Goal: Information Seeking & Learning: Learn about a topic

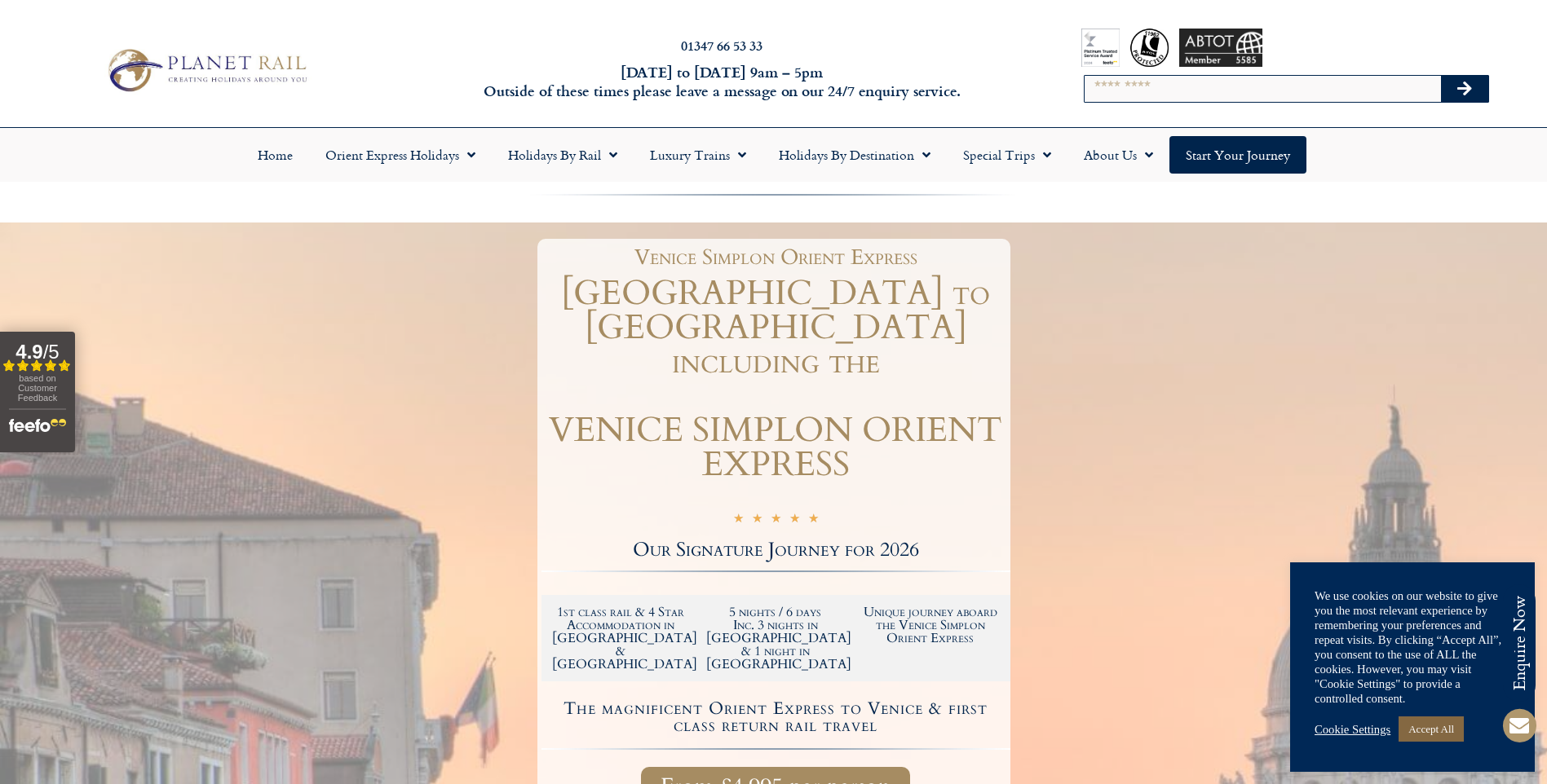
click at [1444, 732] on link "Accept All" at bounding box center [1430, 729] width 65 height 25
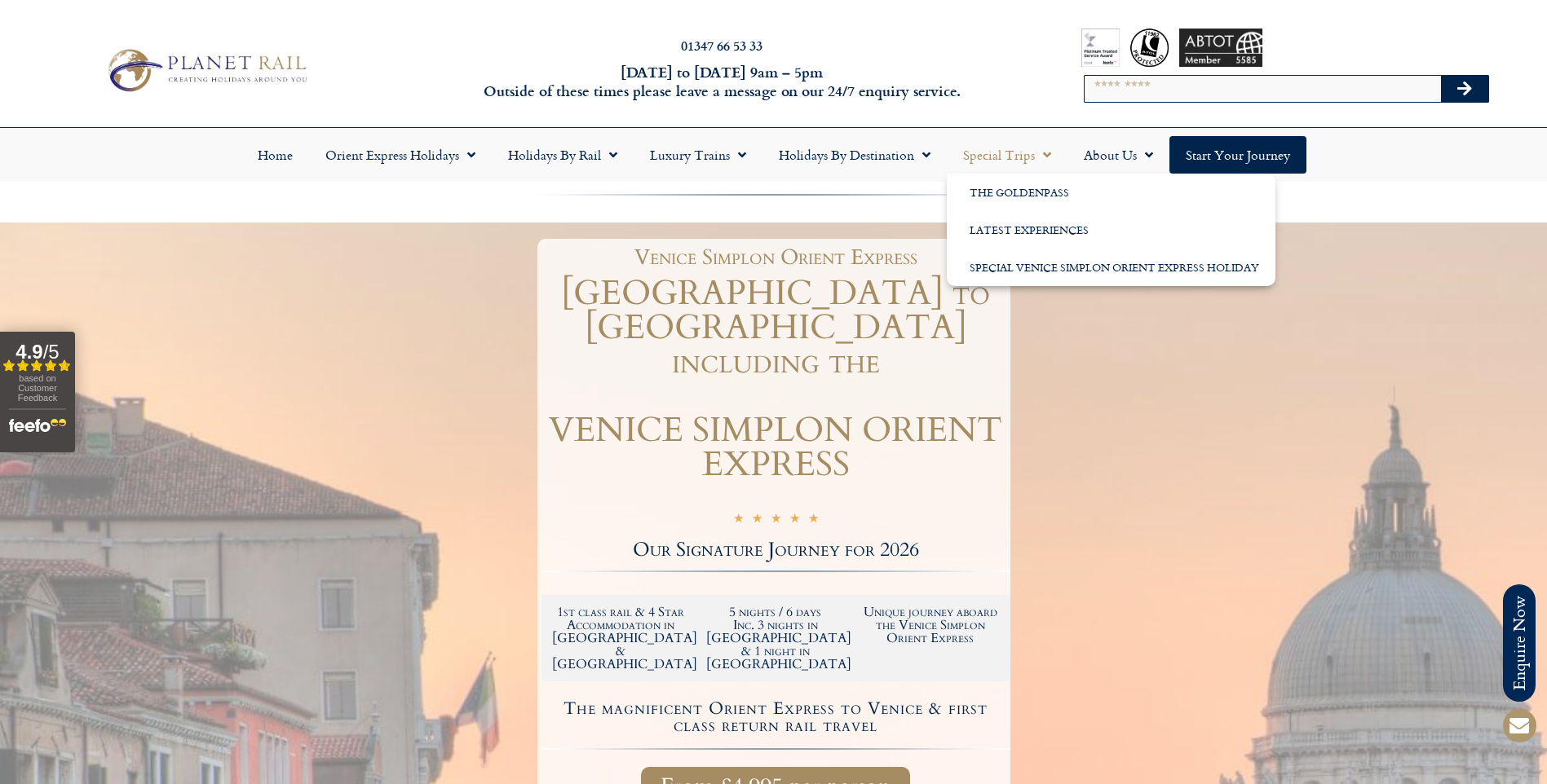
click at [1000, 149] on link "Special Trips" at bounding box center [1007, 155] width 120 height 38
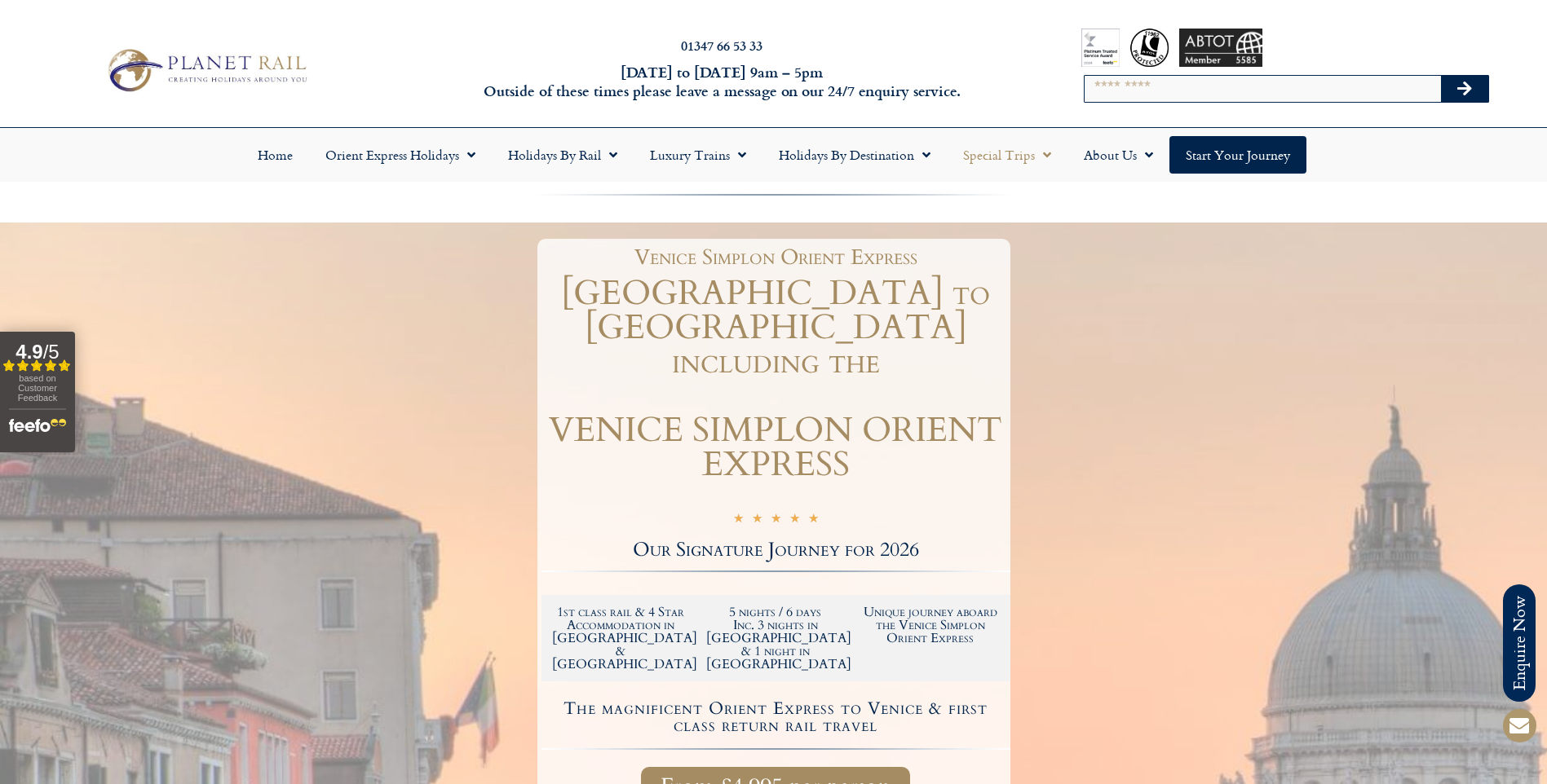
click at [1011, 156] on link "Special Trips" at bounding box center [1007, 155] width 120 height 38
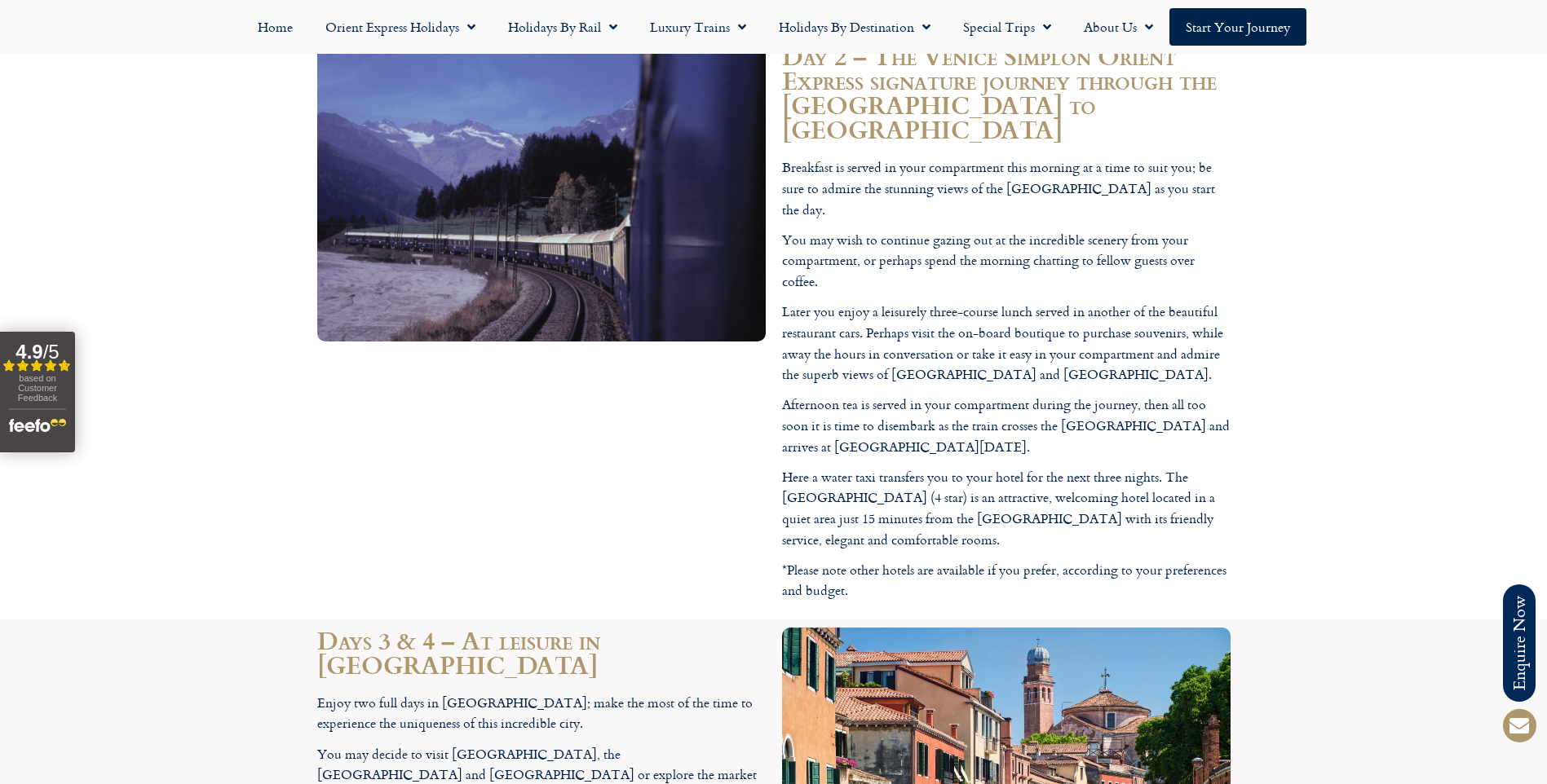
scroll to position [3423, 0]
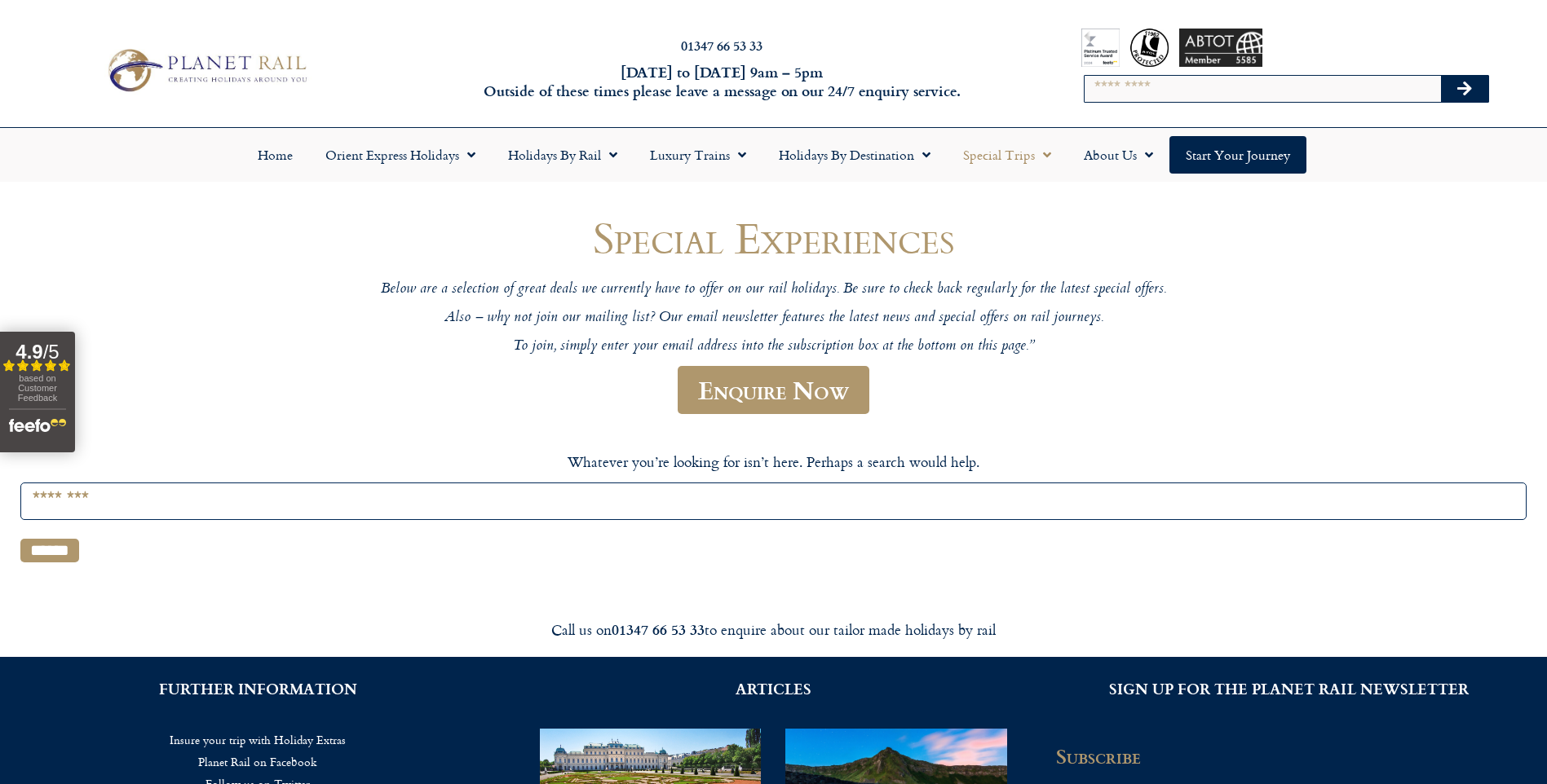
click at [1034, 149] on span "Menu" at bounding box center [1042, 154] width 16 height 29
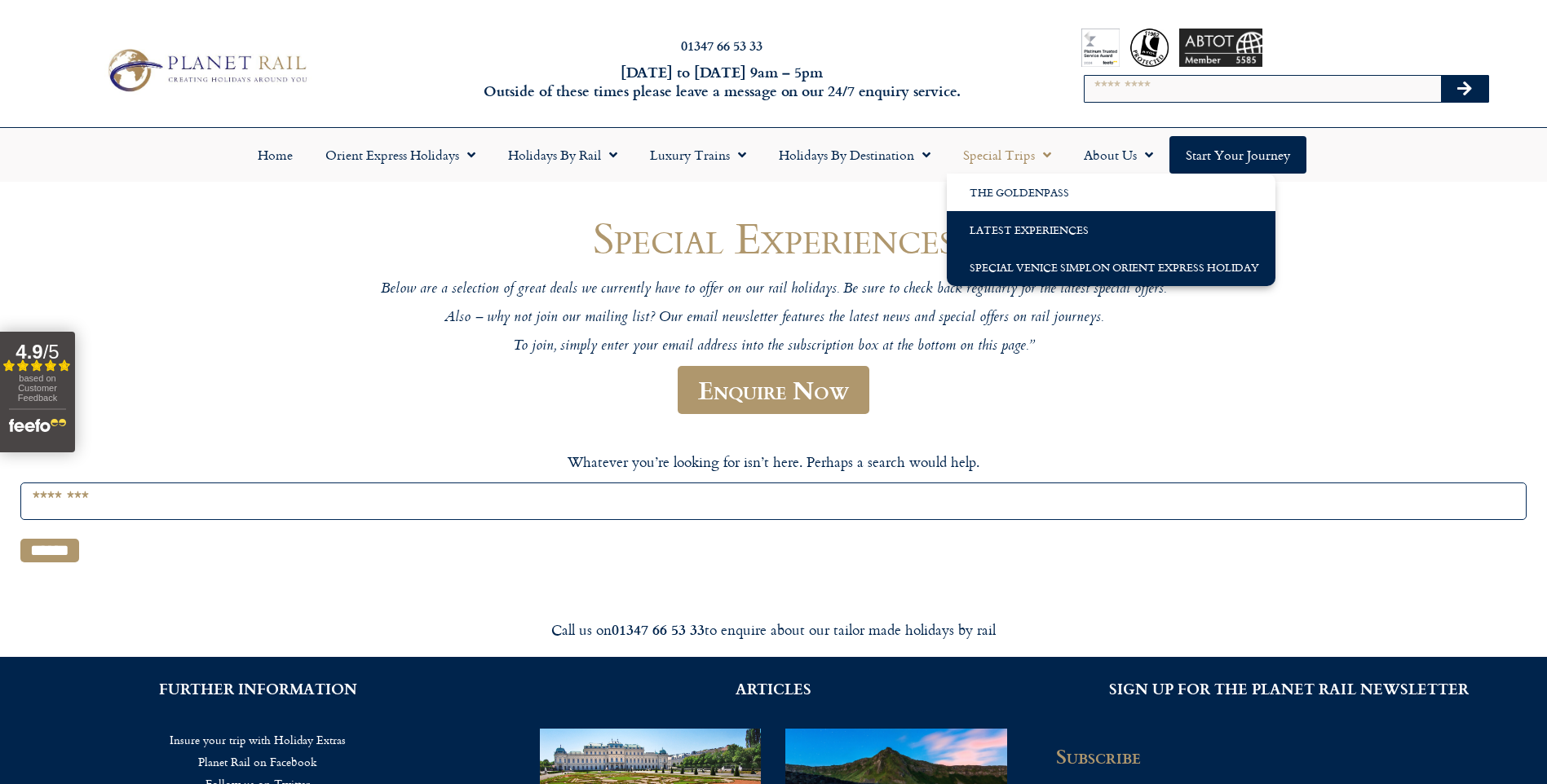
click at [1042, 262] on link "Special Venice Simplon Orient Express Holiday" at bounding box center [1111, 267] width 328 height 38
